Goal: Information Seeking & Learning: Compare options

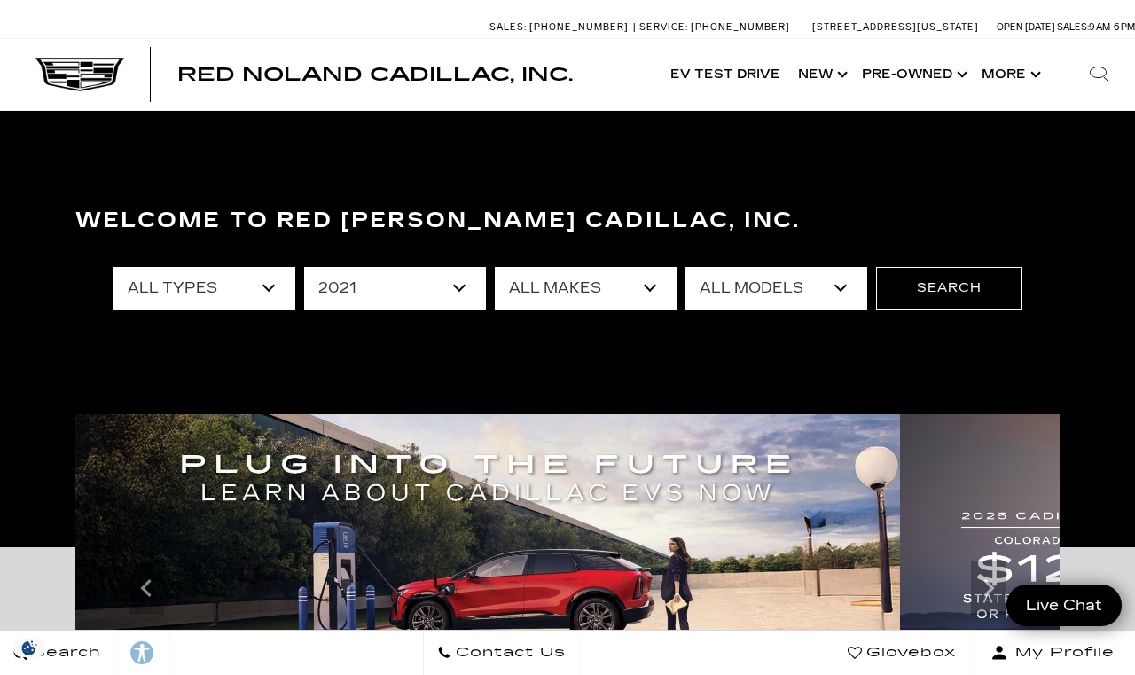
scroll to position [9, 0]
click at [346, 281] on select "All Years 2026 2025 2024 2023 2022 2021 2020 2019 2018 2017 2013" at bounding box center [395, 288] width 182 height 43
select select "2022"
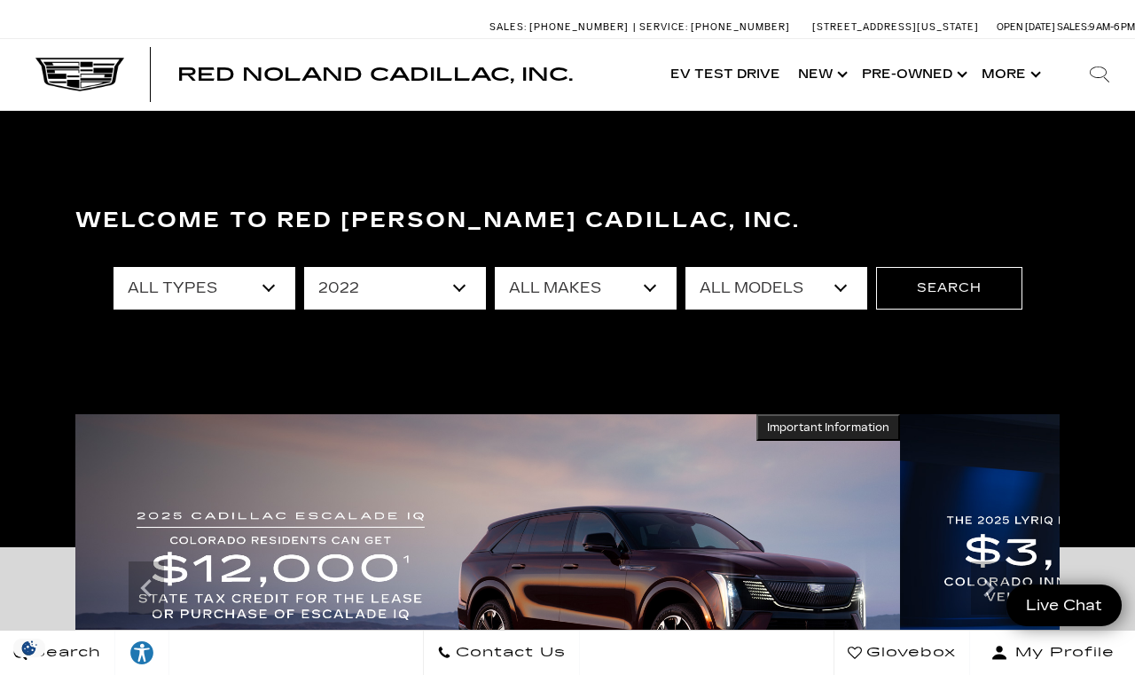
click at [659, 290] on select "All Makes Cadillac Tesla" at bounding box center [586, 288] width 182 height 43
select select "Cadillac"
click at [842, 287] on select "All Models Escalade XT4 XT5" at bounding box center [777, 288] width 182 height 43
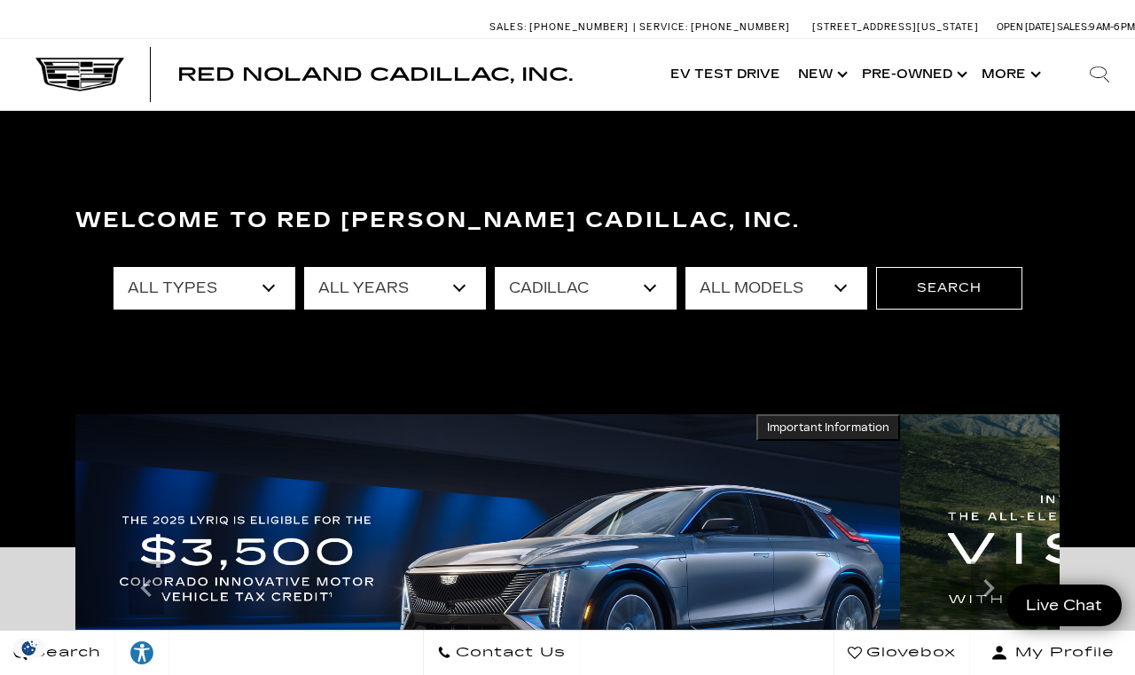
click at [842, 290] on select "All Models Escalade XT4 XT5" at bounding box center [777, 288] width 182 height 43
select select "XT5"
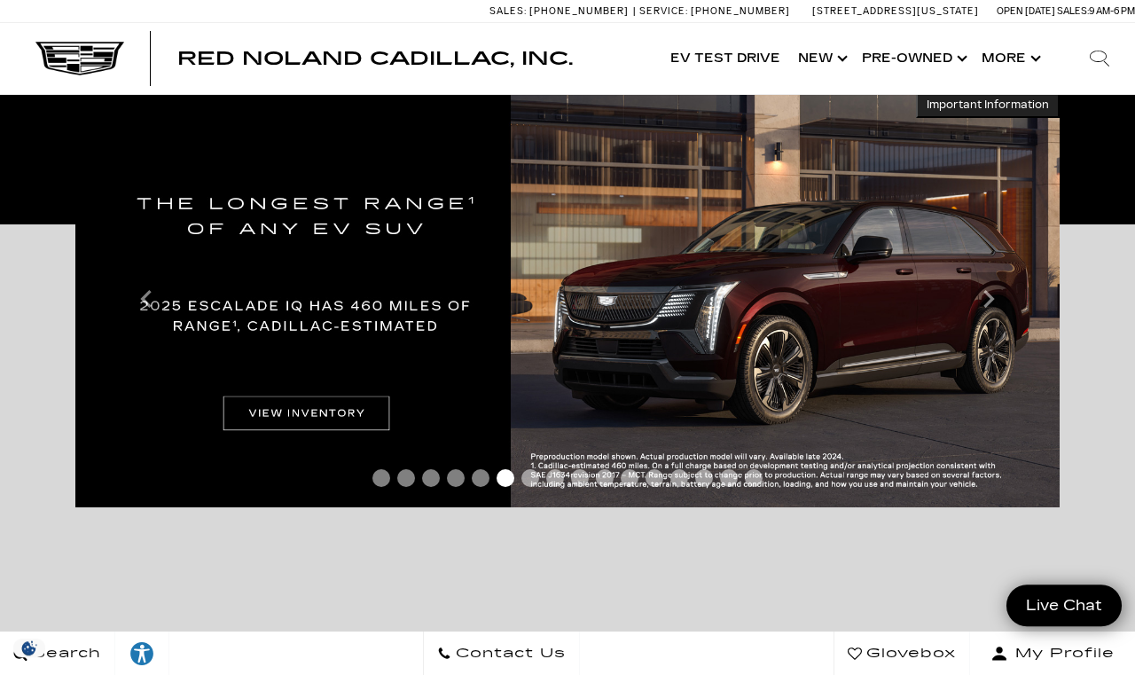
scroll to position [332, 0]
click at [293, 430] on img at bounding box center [567, 299] width 984 height 416
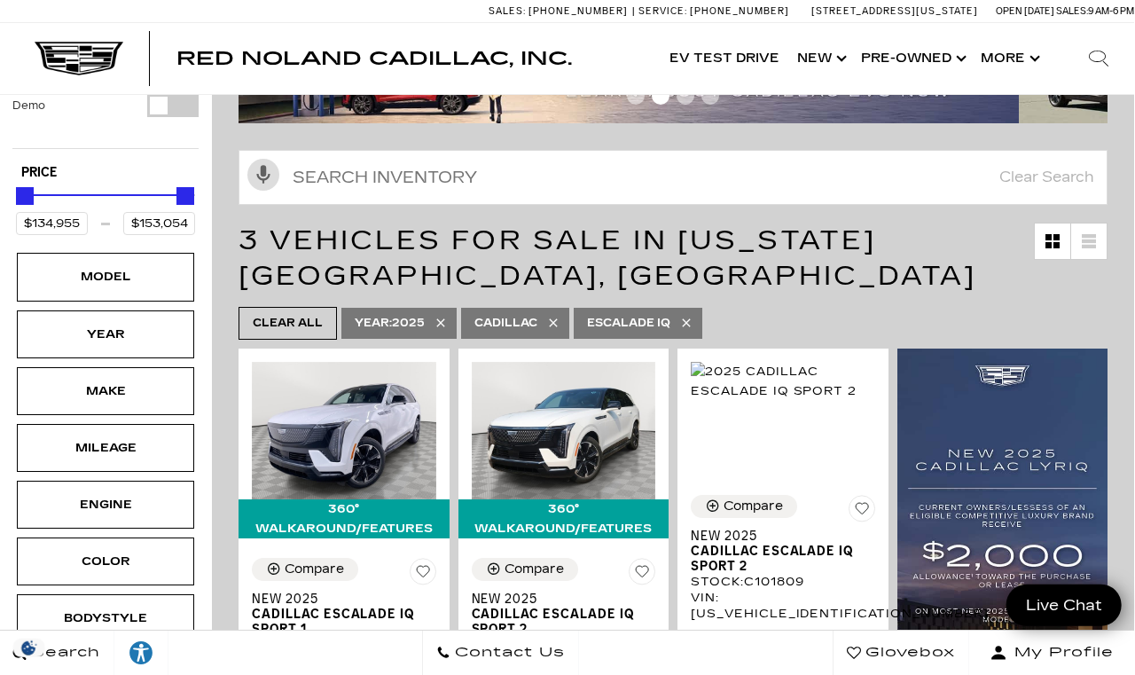
scroll to position [184, 2]
click at [90, 267] on div "Model" at bounding box center [104, 277] width 89 height 20
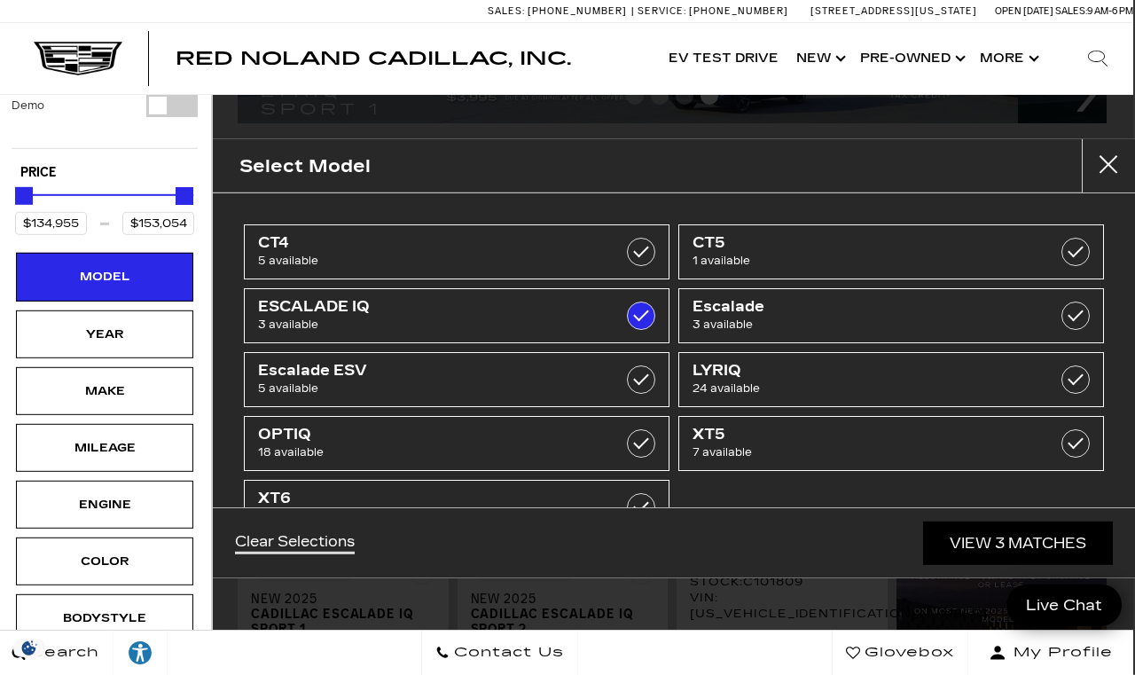
click at [315, 521] on span "6 available" at bounding box center [427, 516] width 338 height 18
type input "$64,174"
checkbox input "true"
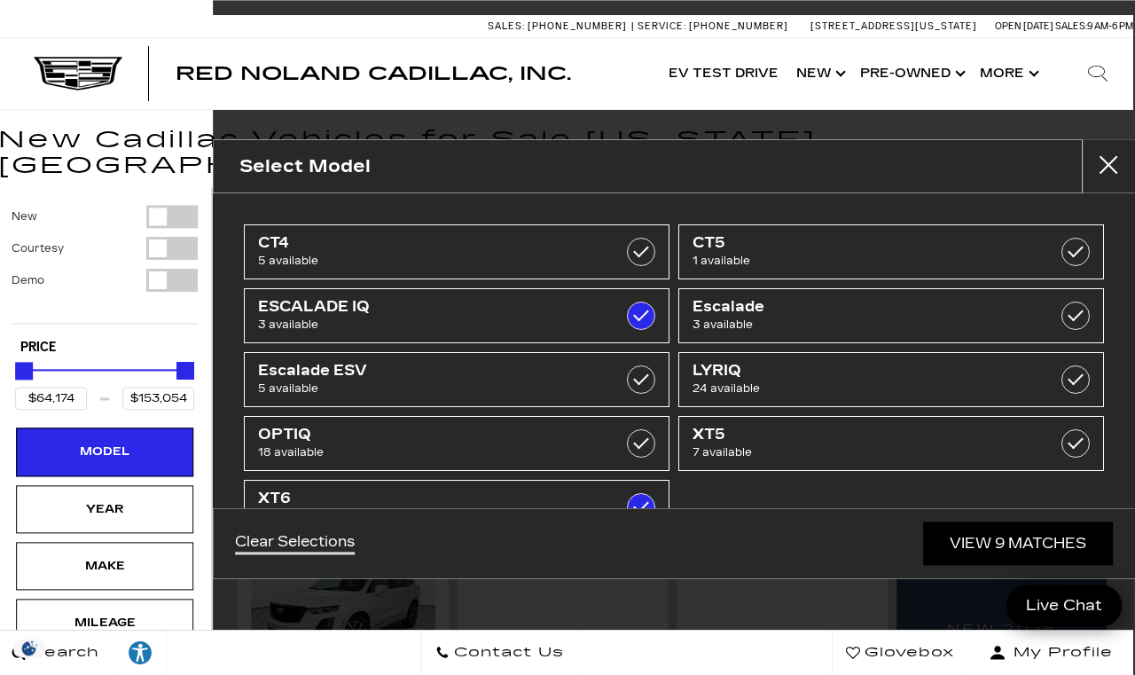
scroll to position [0, 2]
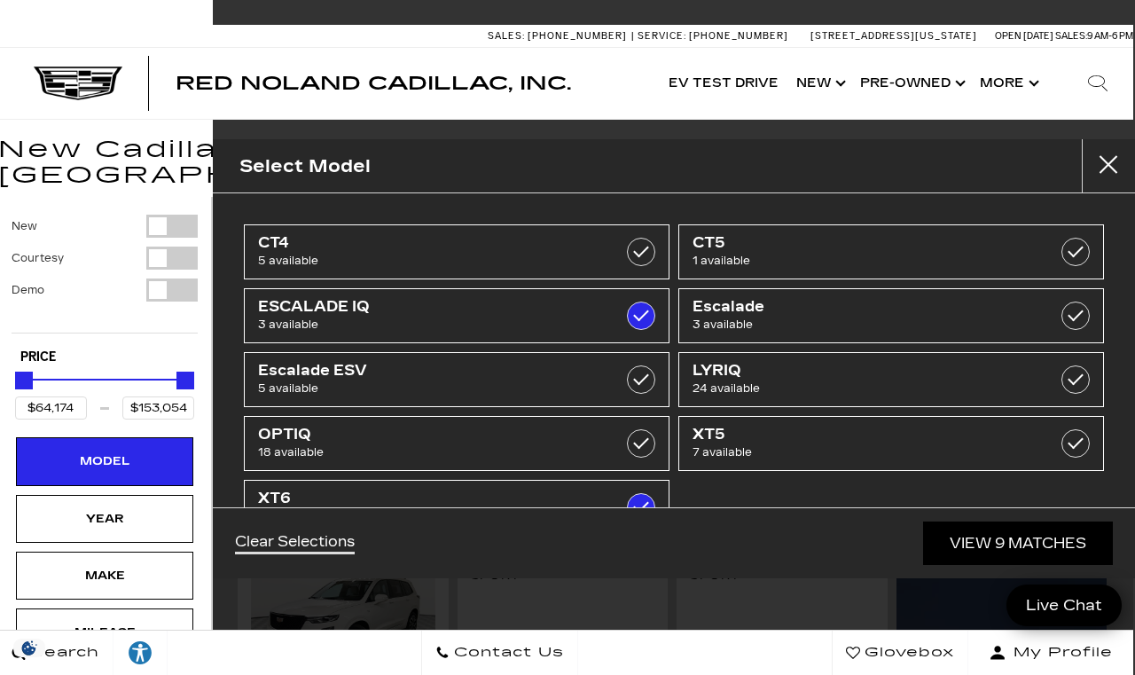
click at [1030, 565] on link "View 9 Matches" at bounding box center [1018, 542] width 190 height 43
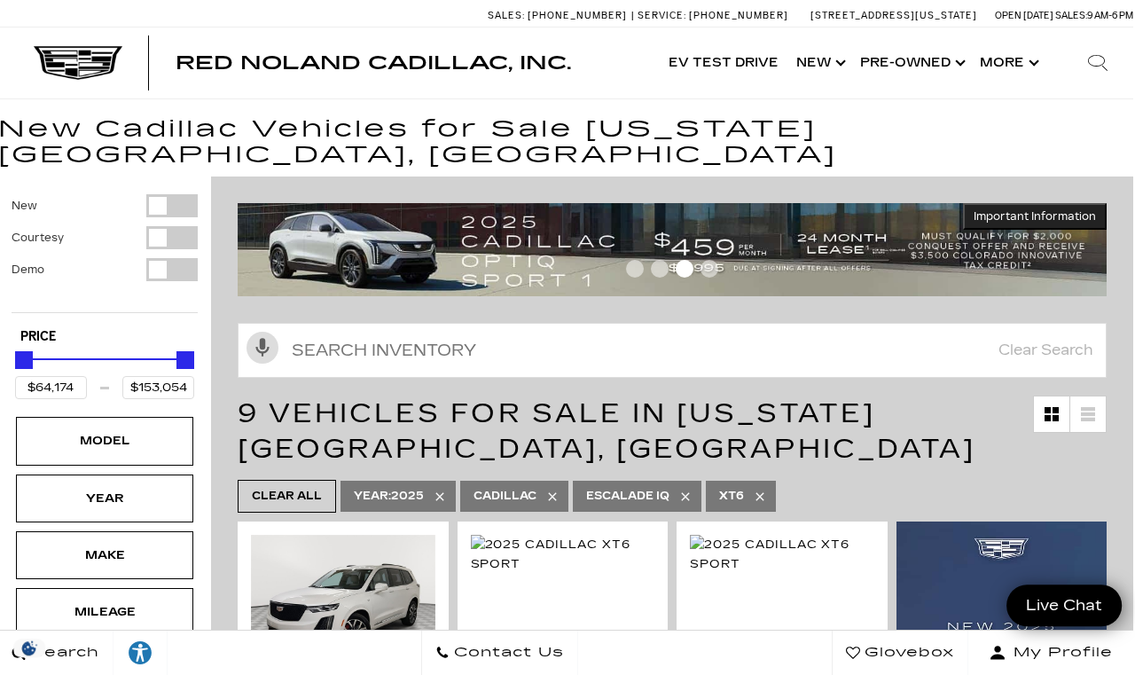
scroll to position [20, 2]
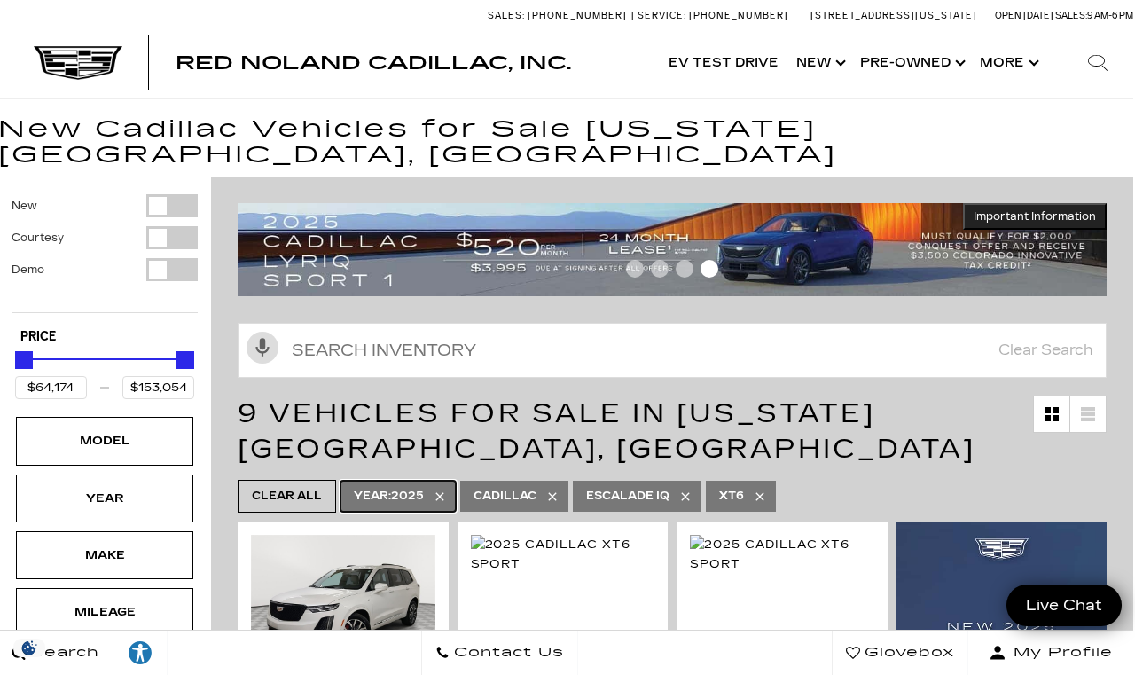
click at [424, 485] on span "Year : 2025" at bounding box center [389, 496] width 70 height 22
type input "$60,500"
type input "$158,810"
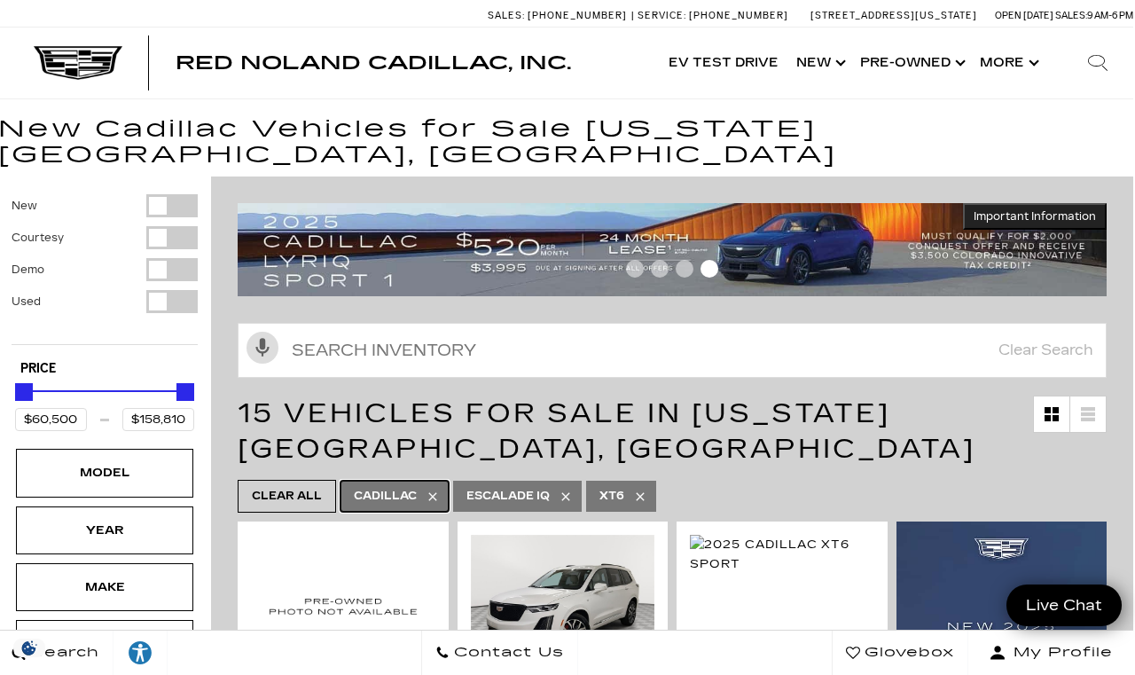
click at [417, 485] on span "Cadillac" at bounding box center [385, 496] width 63 height 22
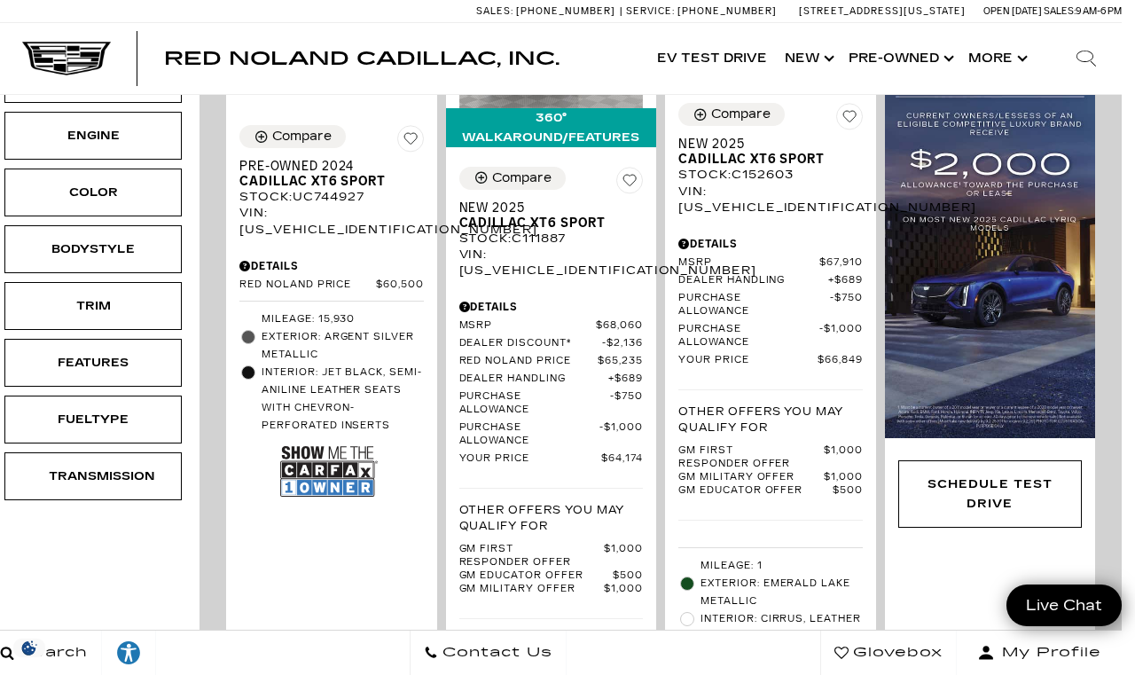
scroll to position [587, 13]
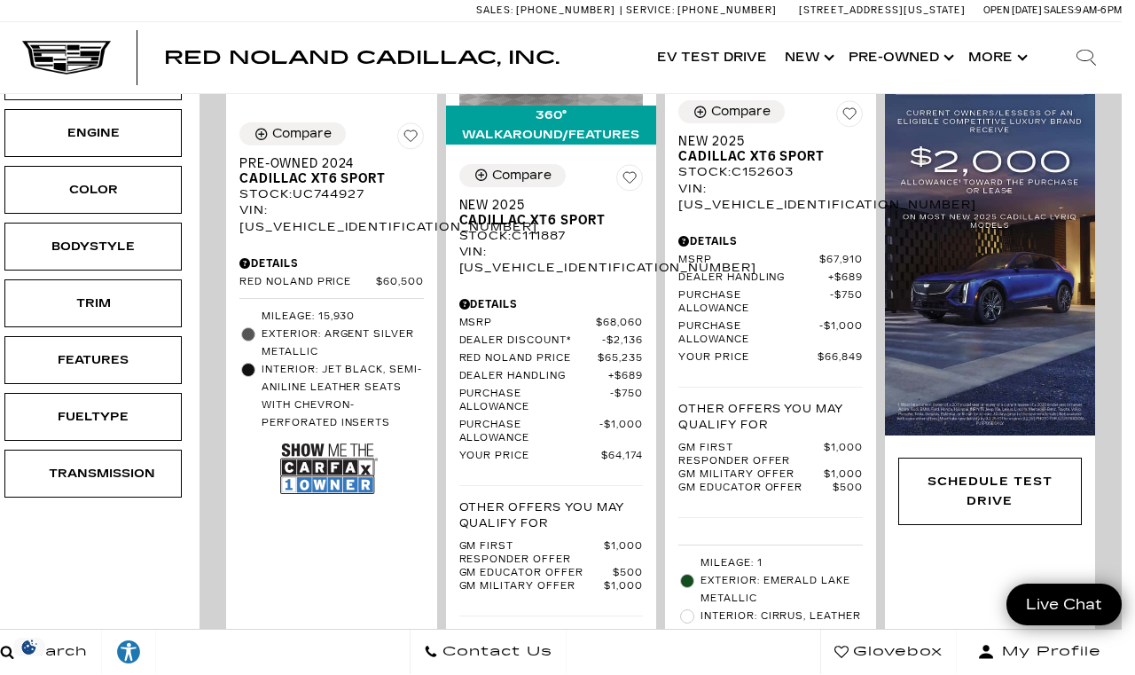
click at [313, 309] on li "Mileage: 15,930" at bounding box center [331, 318] width 184 height 18
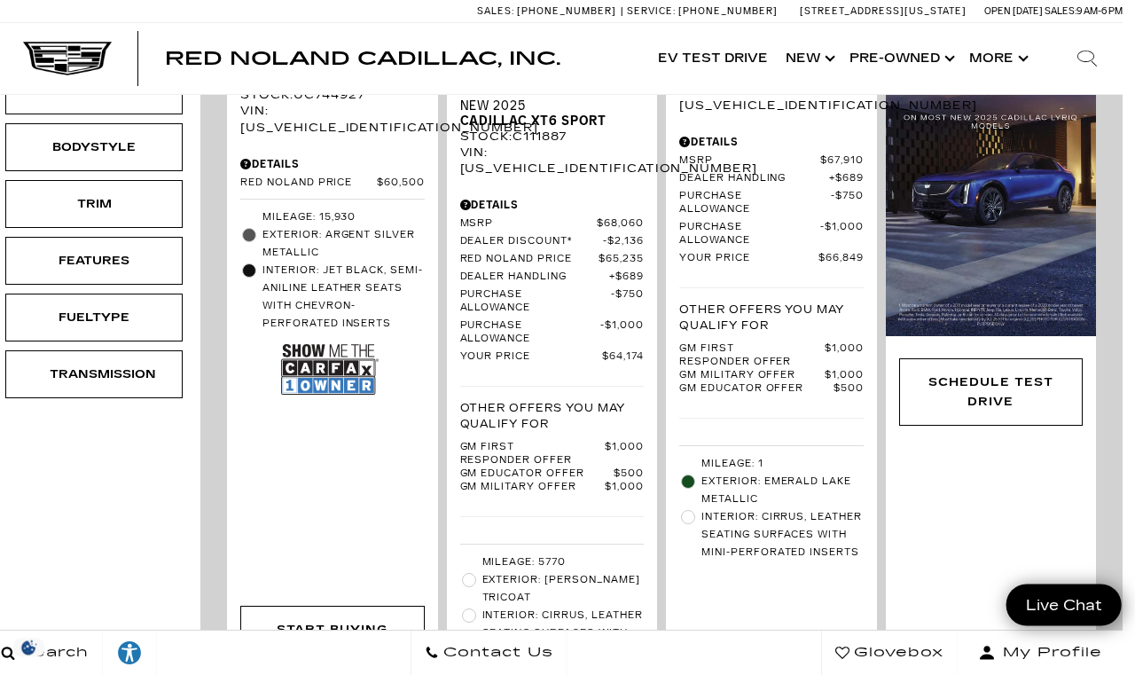
scroll to position [689, 12]
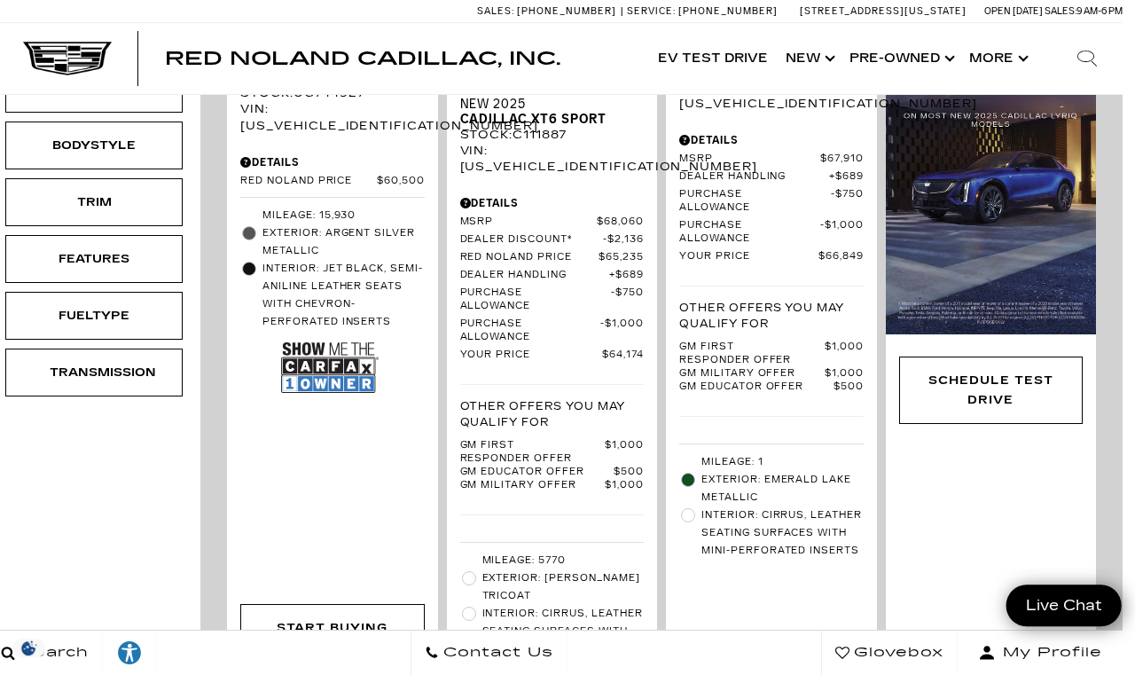
click at [343, 339] on img at bounding box center [330, 367] width 98 height 65
